Goal: Information Seeking & Learning: Learn about a topic

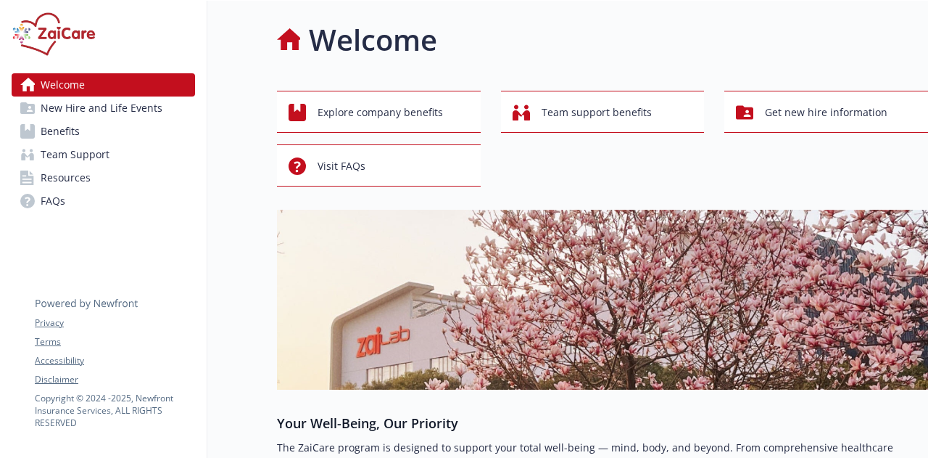
click at [58, 121] on span "Benefits" at bounding box center [60, 131] width 39 height 23
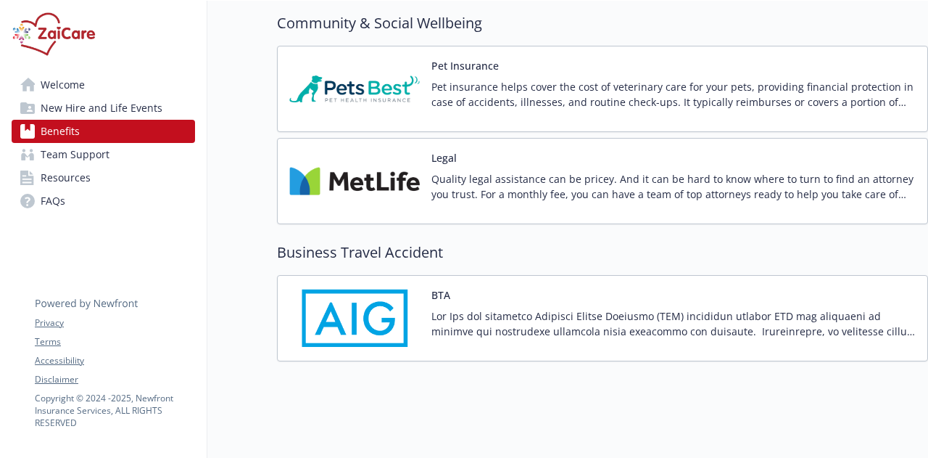
scroll to position [3505, 0]
